Goal: Transaction & Acquisition: Purchase product/service

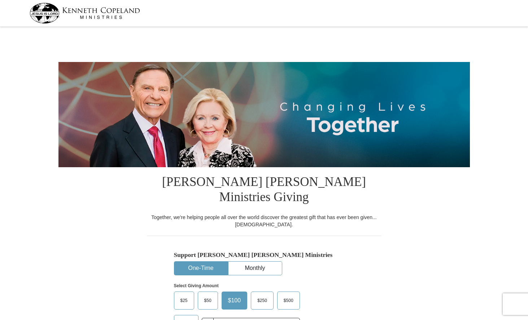
select select "AL"
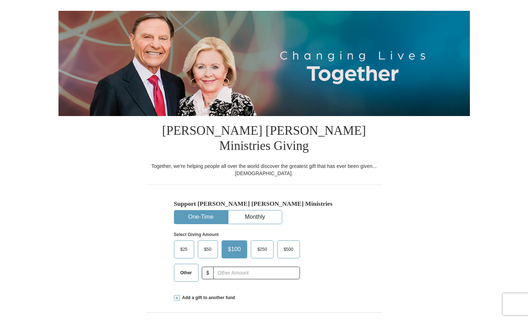
scroll to position [72, 0]
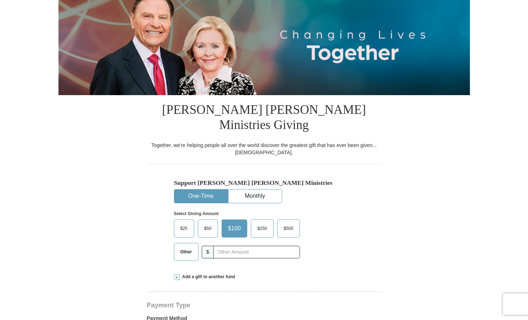
click at [188, 247] on span "Other" at bounding box center [186, 252] width 19 height 11
click at [0, 0] on input "Other" at bounding box center [0, 0] width 0 height 0
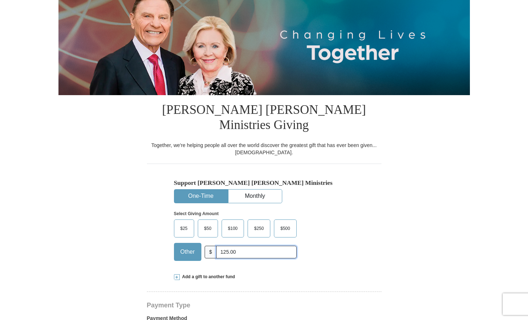
type input "125.00"
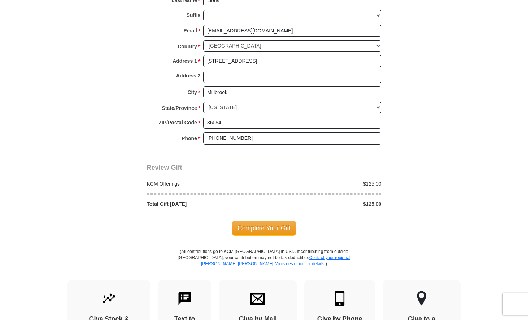
scroll to position [541, 0]
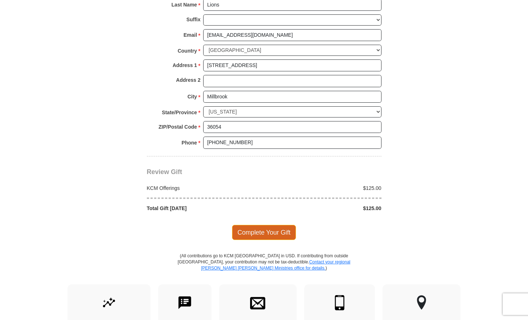
click at [258, 225] on span "Complete Your Gift" at bounding box center [264, 232] width 64 height 15
